Goal: Navigation & Orientation: Find specific page/section

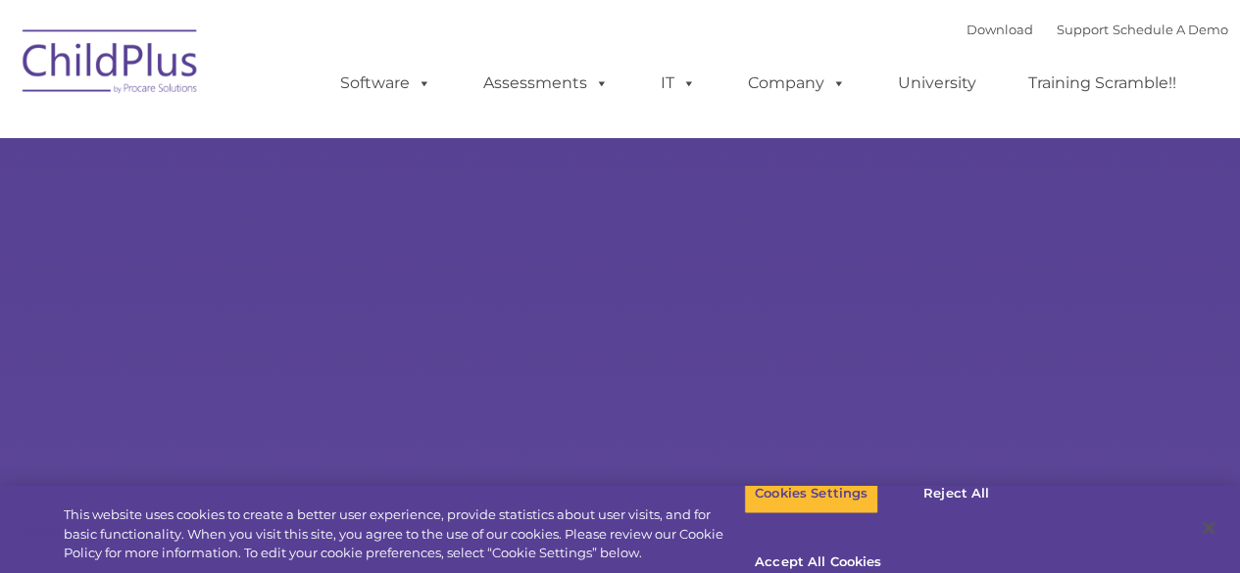
type input ""
select select "MEDIUM"
click at [892, 543] on button "Accept All Cookies" at bounding box center [818, 563] width 148 height 41
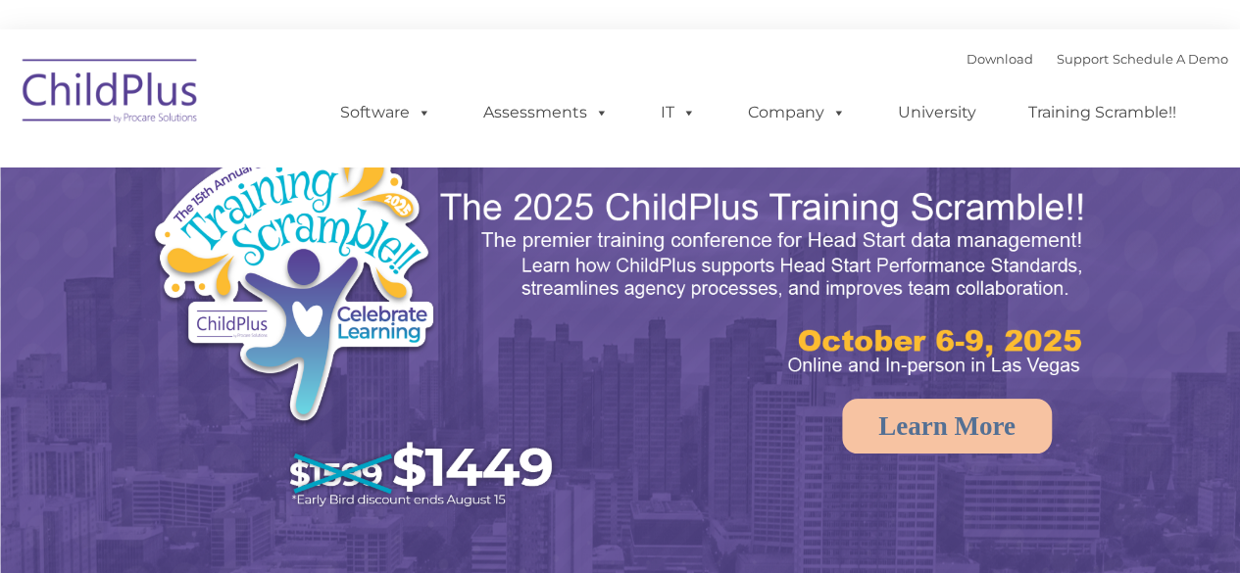
select select "MEDIUM"
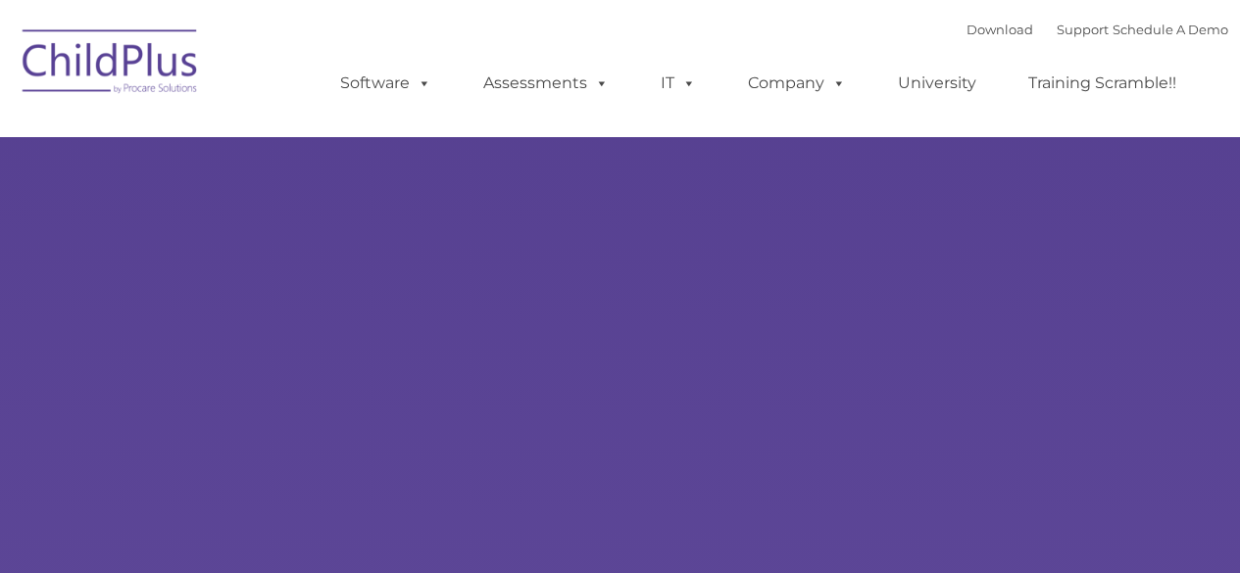
type input ""
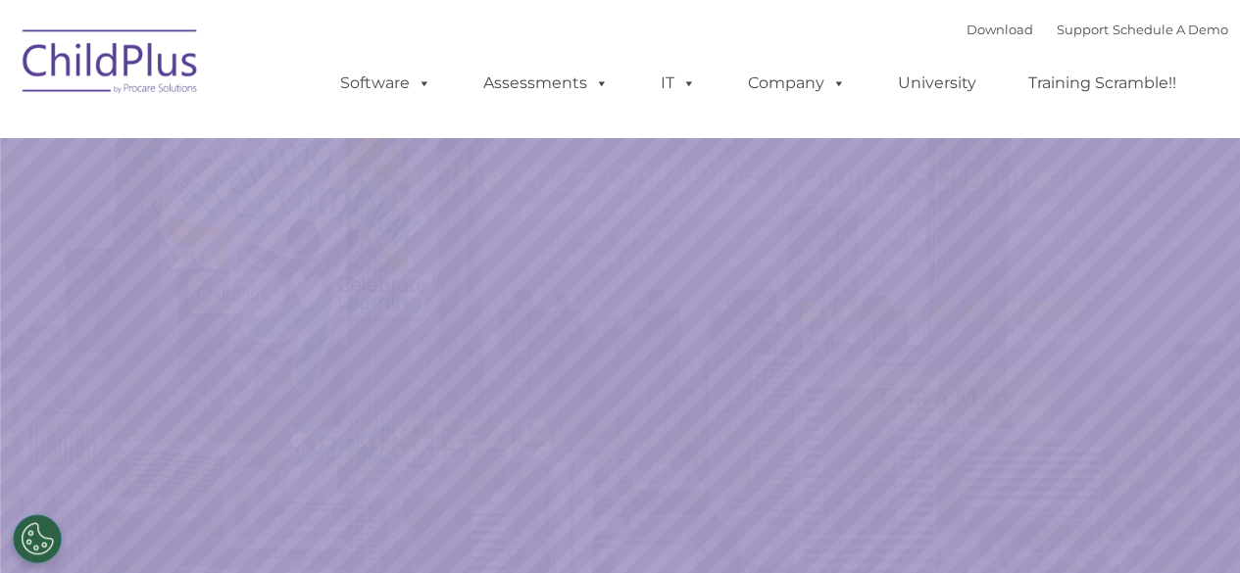
select select "MEDIUM"
